Goal: Find specific page/section: Find specific page/section

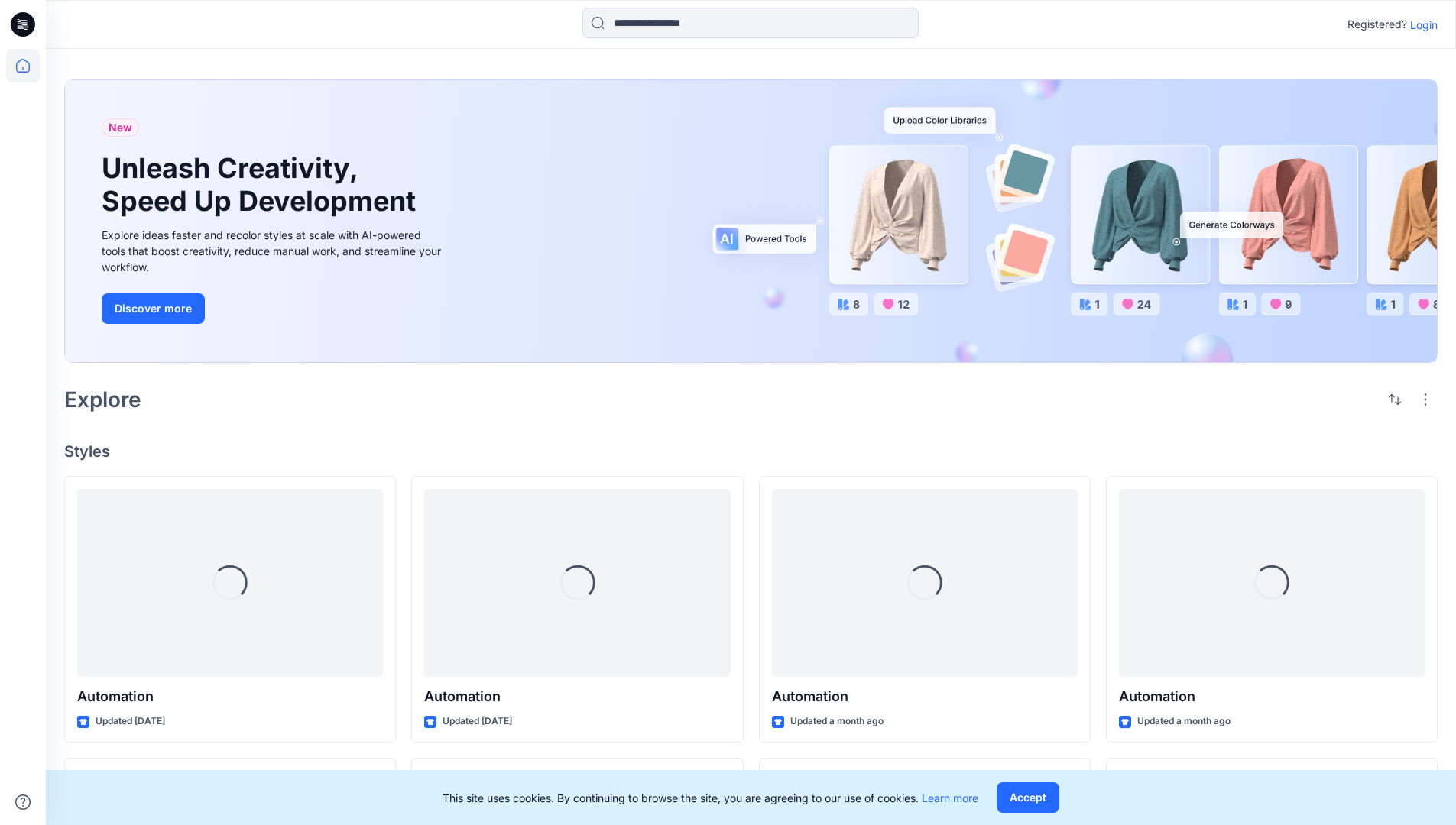
click at [853, 79] on div "New Unleash Creativity, Speed Up Development Explore ideas faster and recolor s…" at bounding box center [750, 224] width 1374 height 314
click at [111, 398] on h2 "Explore" at bounding box center [102, 399] width 77 height 24
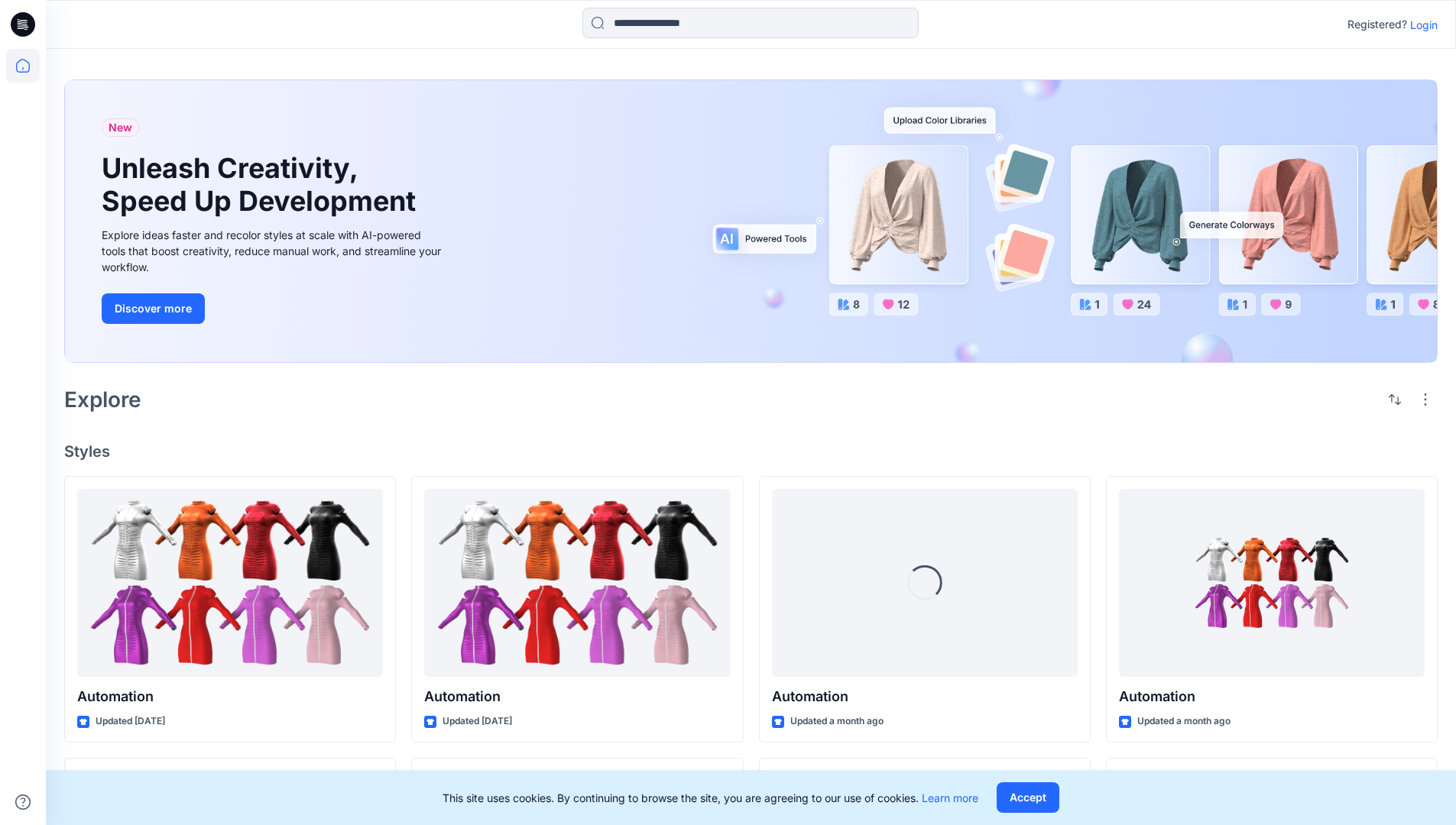
click at [111, 398] on h2 "Explore" at bounding box center [102, 399] width 77 height 24
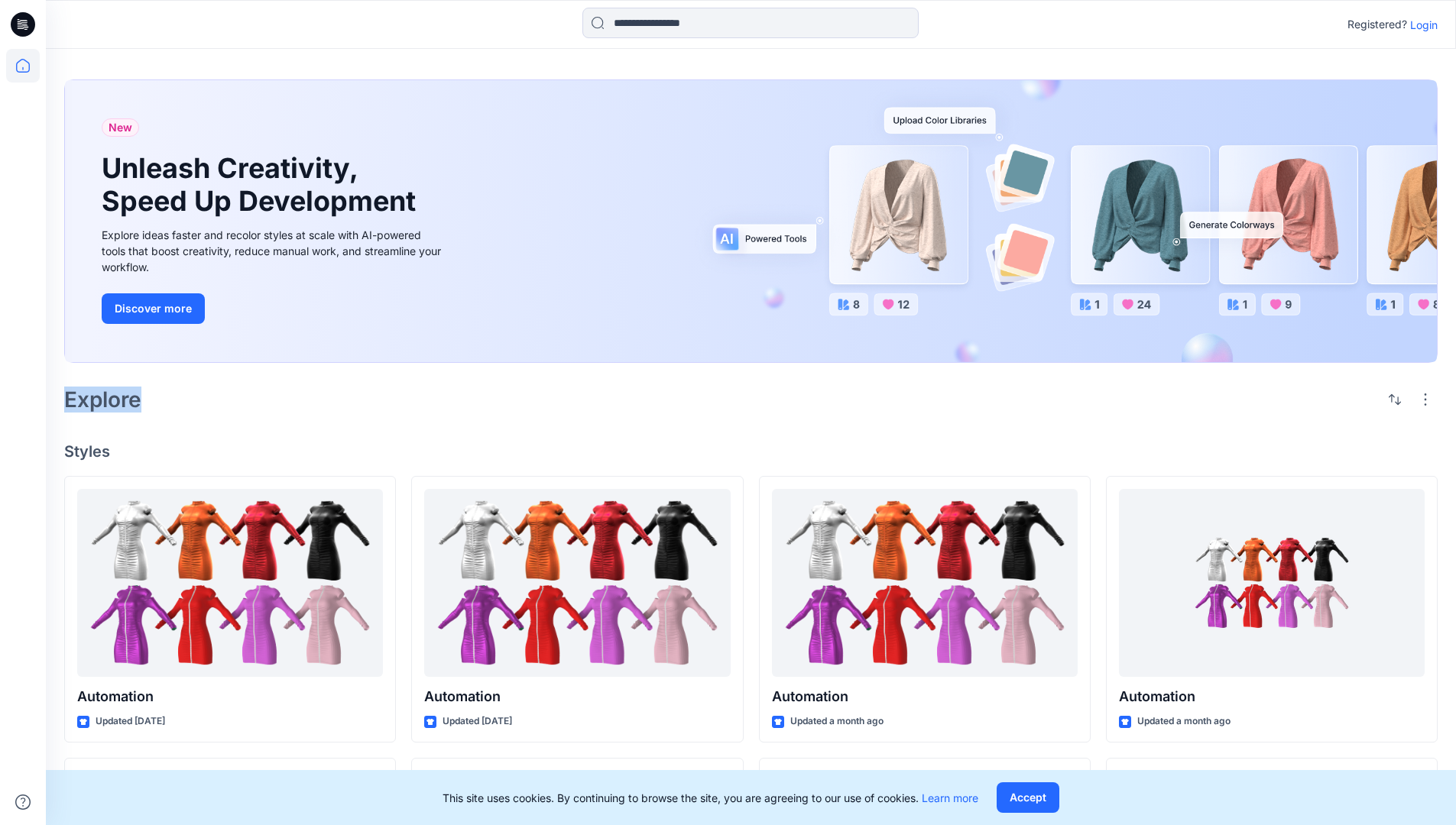
click at [89, 447] on h4 "Styles" at bounding box center [750, 451] width 1374 height 18
click at [214, 424] on div "New Unleash Creativity, Speed Up Development Explore ideas faster and recolor s…" at bounding box center [750, 715] width 1410 height 1331
click at [1374, 22] on p "Registered?" at bounding box center [1377, 24] width 60 height 18
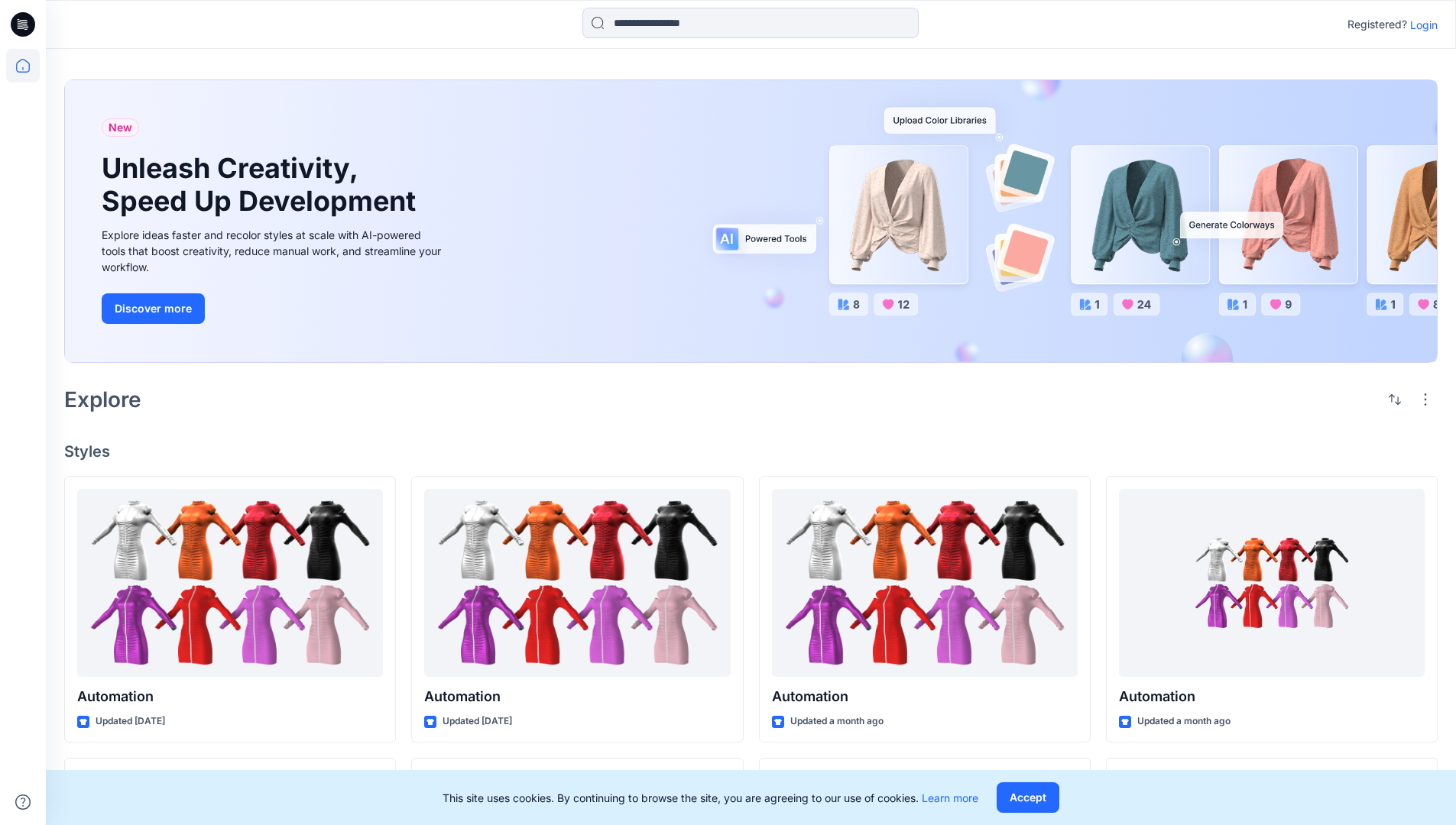
click at [1374, 22] on p "Registered?" at bounding box center [1377, 24] width 60 height 18
click at [1286, 25] on div "Registered? Login" at bounding box center [750, 24] width 1409 height 33
click at [1445, 25] on div "Registered? Login" at bounding box center [750, 24] width 1409 height 33
click at [641, 28] on input at bounding box center [750, 22] width 337 height 31
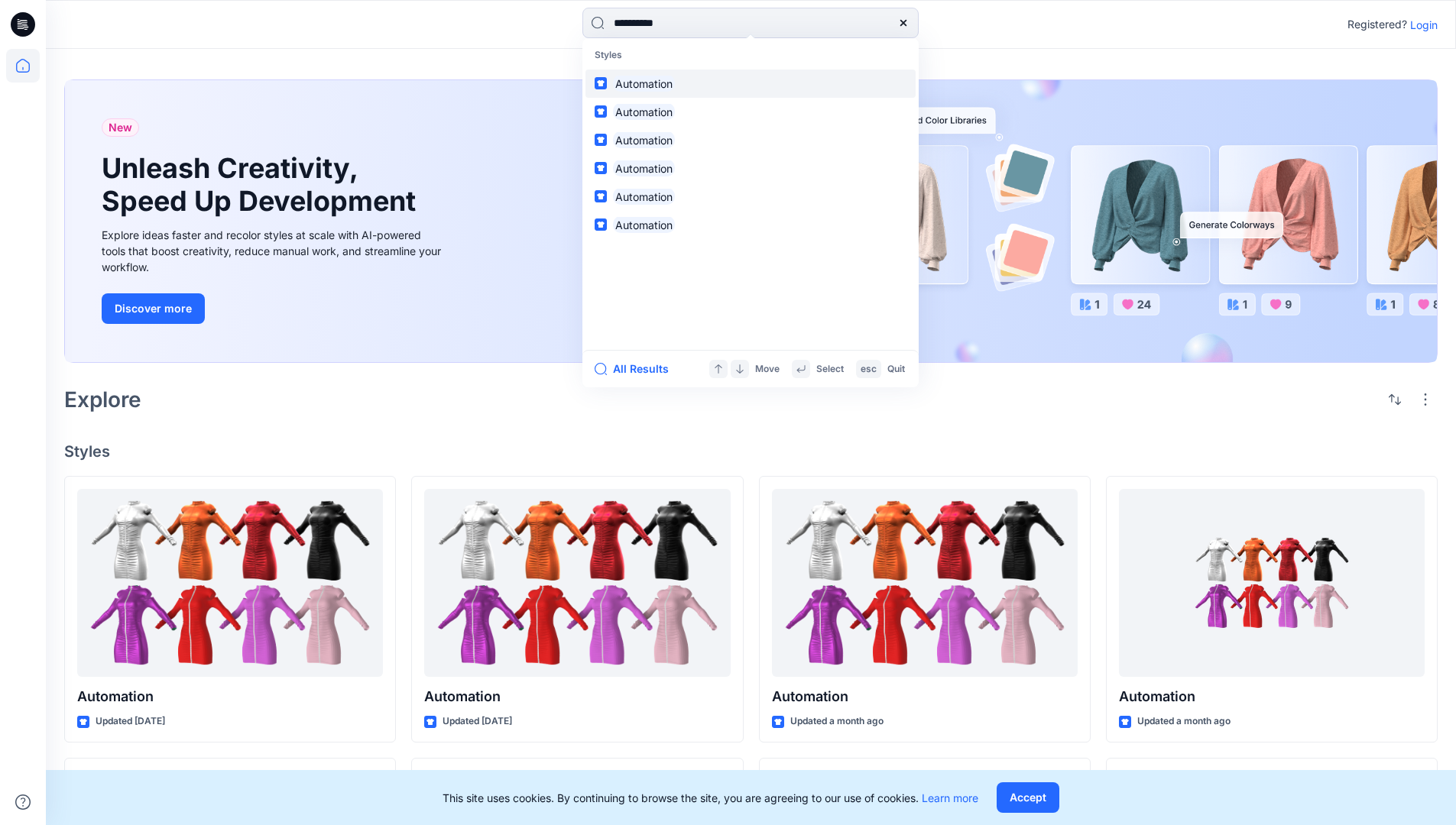
type input "**********"
click at [651, 81] on mark "Automation" at bounding box center [644, 83] width 61 height 17
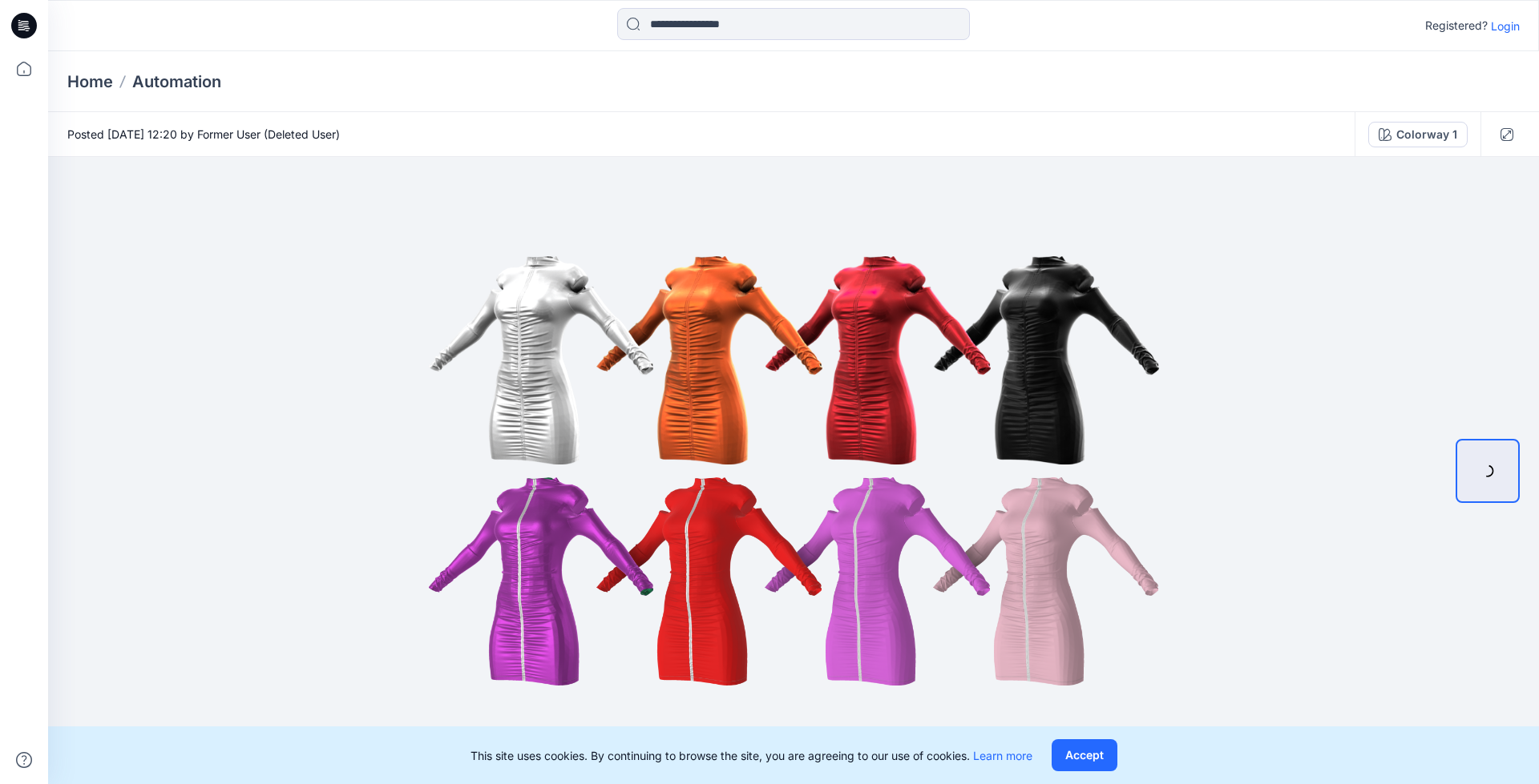
click at [188, 81] on p "Automation" at bounding box center [177, 82] width 89 height 23
click at [24, 25] on icon at bounding box center [26, 25] width 6 height 1
